Goal: Task Accomplishment & Management: Manage account settings

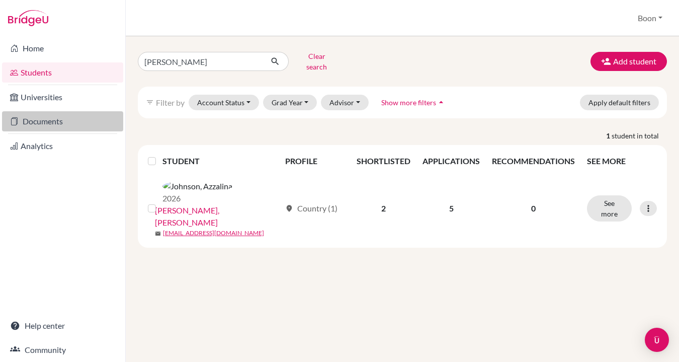
click at [41, 123] on link "Documents" at bounding box center [62, 121] width 121 height 20
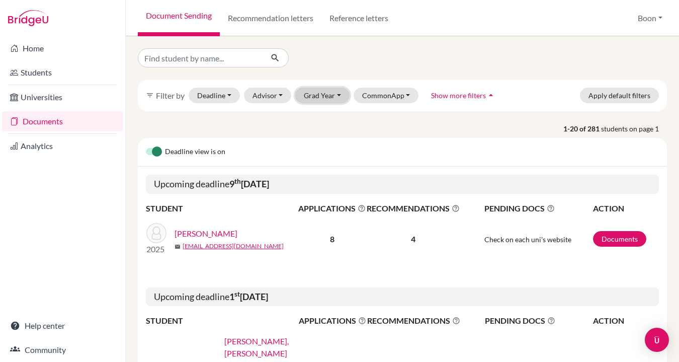
click at [330, 101] on button "Grad Year" at bounding box center [322, 96] width 54 height 16
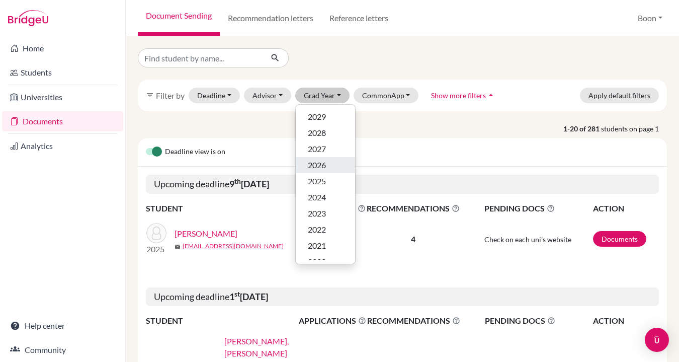
click at [332, 163] on div "2026" at bounding box center [325, 165] width 35 height 12
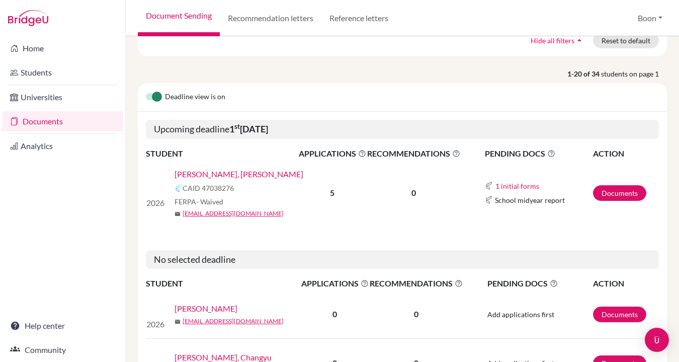
scroll to position [96, 0]
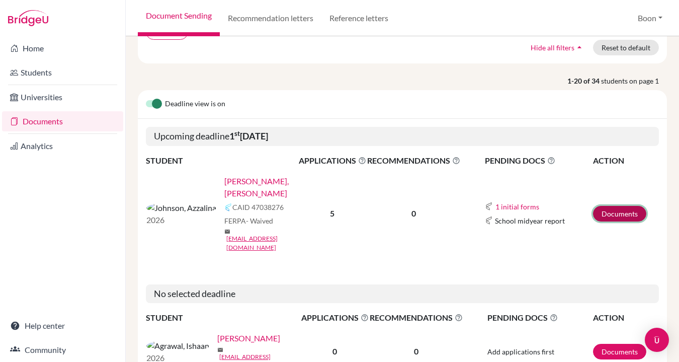
click at [619, 206] on link "Documents" at bounding box center [619, 214] width 53 height 16
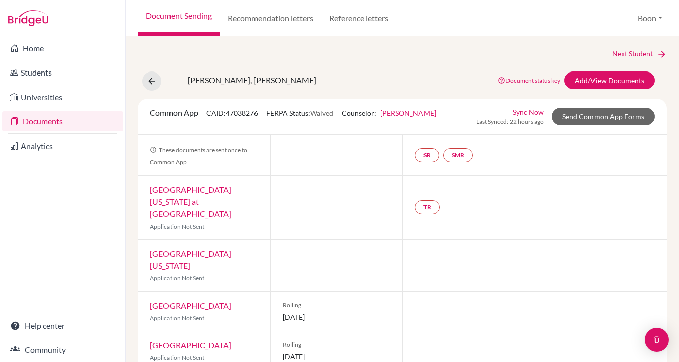
scroll to position [60, 0]
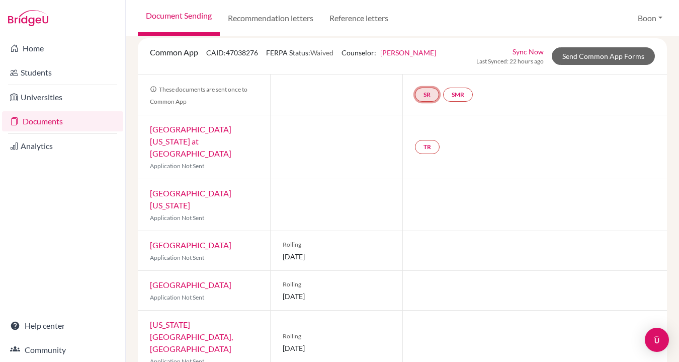
click at [428, 93] on link "SR" at bounding box center [427, 95] width 24 height 14
click at [464, 96] on link "SMR" at bounding box center [458, 95] width 30 height 14
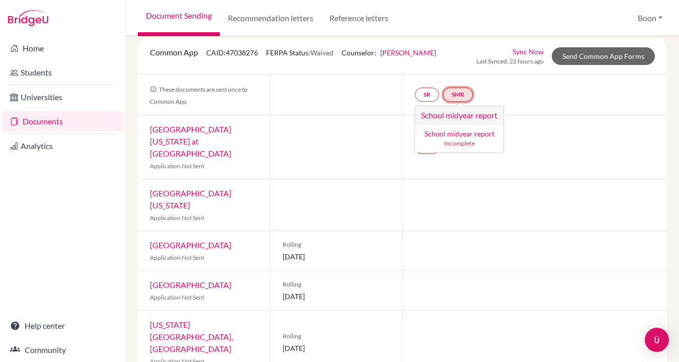
click at [460, 94] on link "SMR School midyear report School midyear report Incomplete" at bounding box center [458, 95] width 30 height 14
click at [522, 94] on div "SR SMR School midyear report School midyear report Incomplete" at bounding box center [534, 94] width 265 height 40
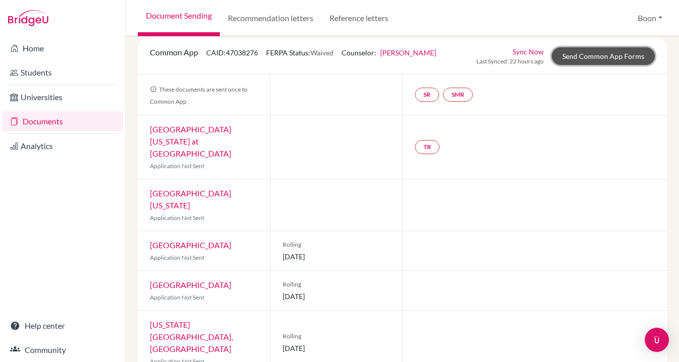
click at [614, 55] on link "Send Common App Forms" at bounding box center [603, 56] width 103 height 18
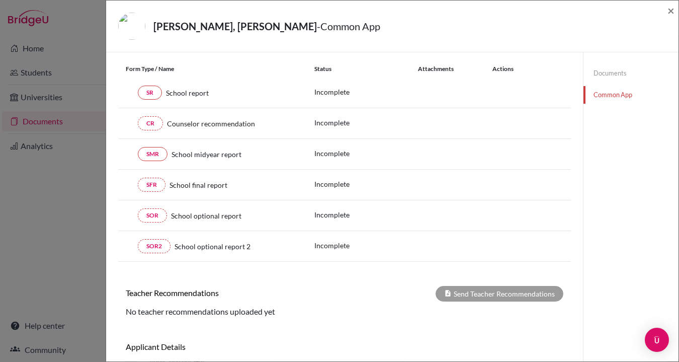
scroll to position [82, 0]
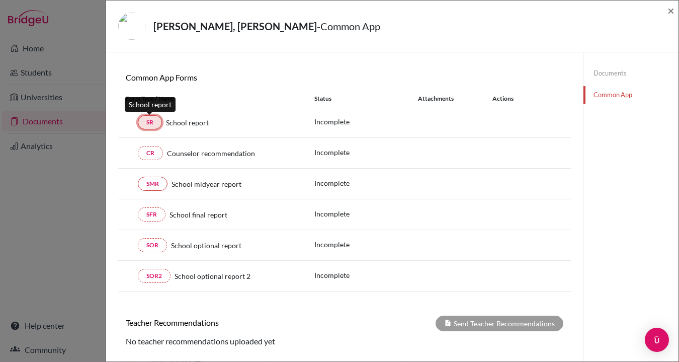
click at [149, 121] on link "SR" at bounding box center [150, 122] width 24 height 14
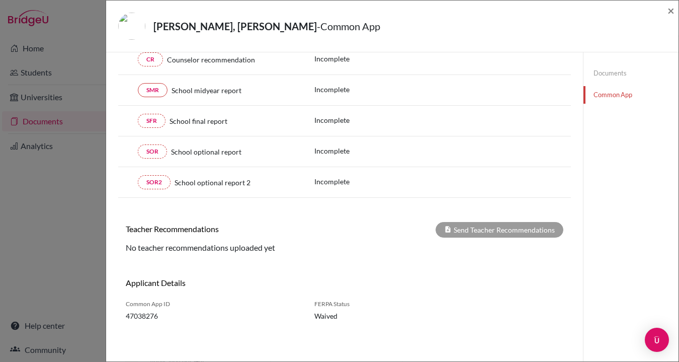
scroll to position [0, 0]
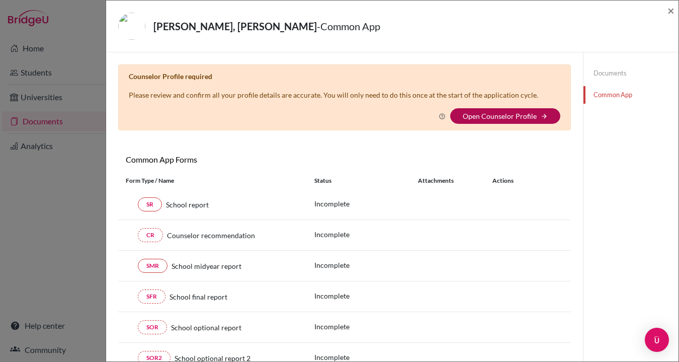
click at [514, 118] on link "Open Counselor Profile" at bounding box center [500, 116] width 74 height 9
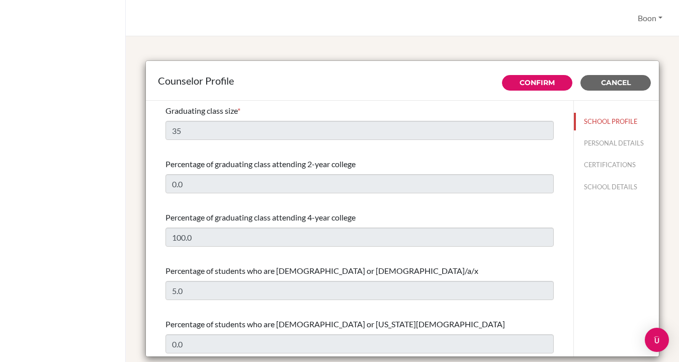
select select "0"
select select "315501"
click at [619, 143] on button "PERSONAL DETAILS" at bounding box center [616, 143] width 85 height 18
type input "Boon"
type input "[PERSON_NAME]"
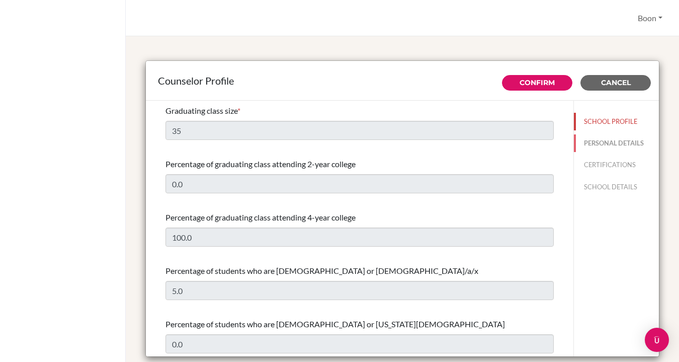
type input "Advisor"
type input "856.20 5509 8661"
type input "[EMAIL_ADDRESS][DOMAIN_NAME]"
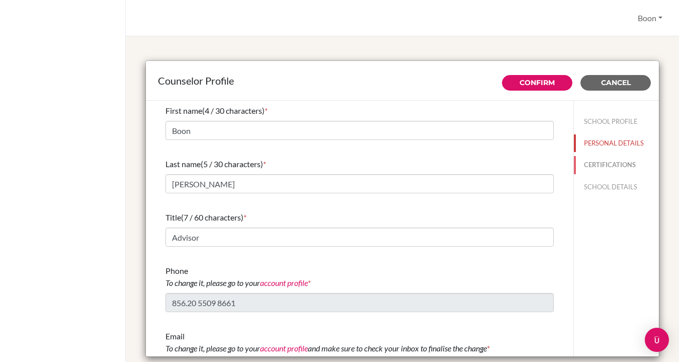
click at [618, 163] on button "CERTIFICATIONS" at bounding box center [616, 165] width 85 height 18
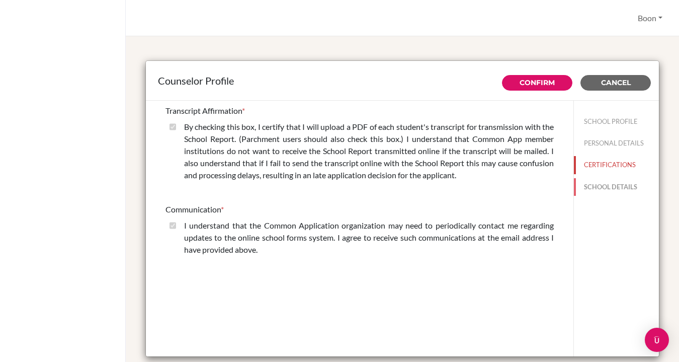
click at [610, 187] on button "SCHOOL DETAILS" at bounding box center [616, 187] width 85 height 18
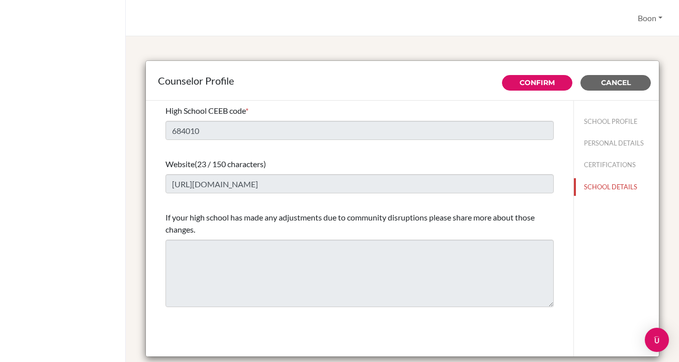
click at [353, 118] on div "High School CEEB code * 684010" at bounding box center [360, 122] width 388 height 43
click at [614, 86] on span "Cancel" at bounding box center [616, 82] width 30 height 9
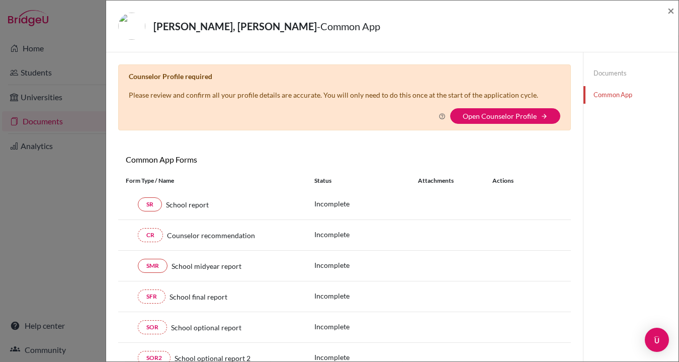
click at [82, 20] on div "[PERSON_NAME], [PERSON_NAME] - Common App × × Counselor Profile required Please…" at bounding box center [339, 181] width 679 height 362
click at [617, 72] on link "Documents" at bounding box center [631, 73] width 95 height 18
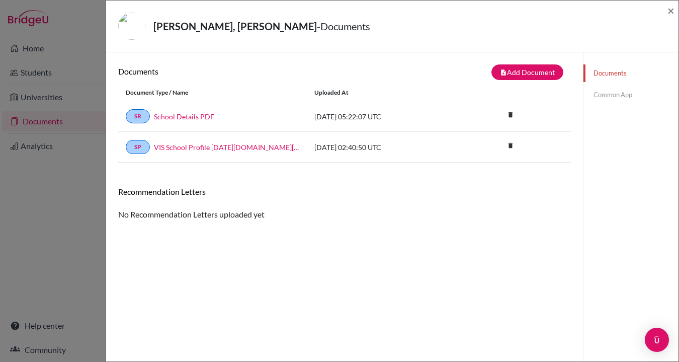
click at [92, 204] on div "Johnson, Azzalina - Documents × Documents note_add Add Document Document type C…" at bounding box center [339, 181] width 679 height 362
